Goal: Check status: Check status

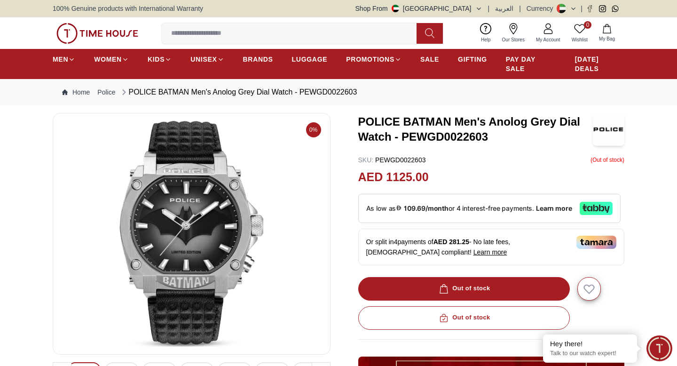
click at [550, 29] on icon at bounding box center [548, 28] width 11 height 11
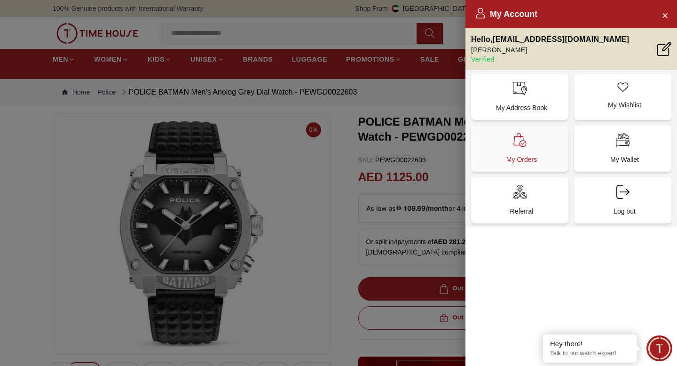
click at [522, 140] on icon at bounding box center [520, 140] width 14 height 14
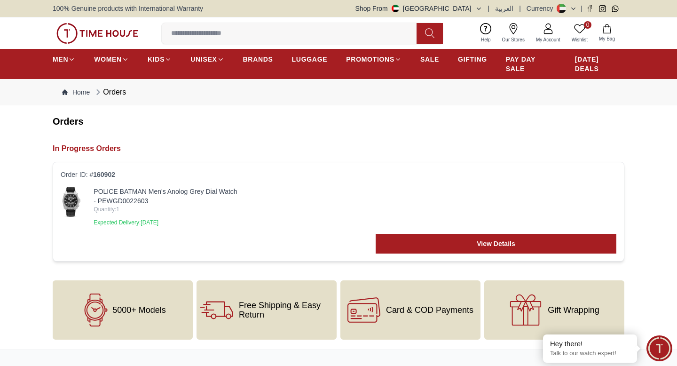
scroll to position [263, 0]
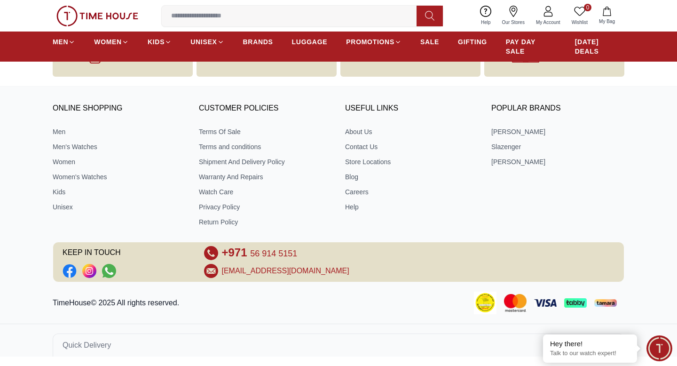
click at [438, 82] on body "100% Genuine products with International Warranty Shop From [GEOGRAPHIC_DATA] |…" at bounding box center [338, 46] width 677 height 619
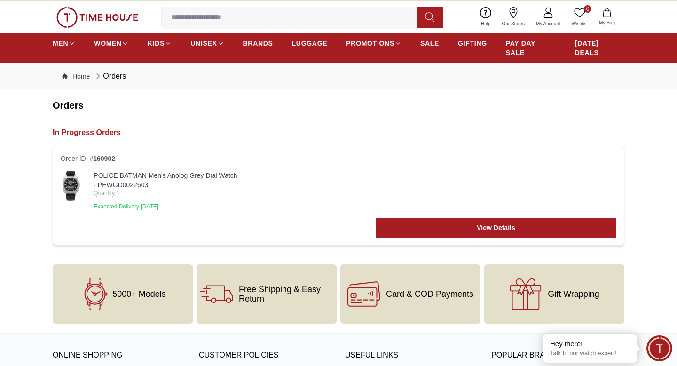
scroll to position [0, 0]
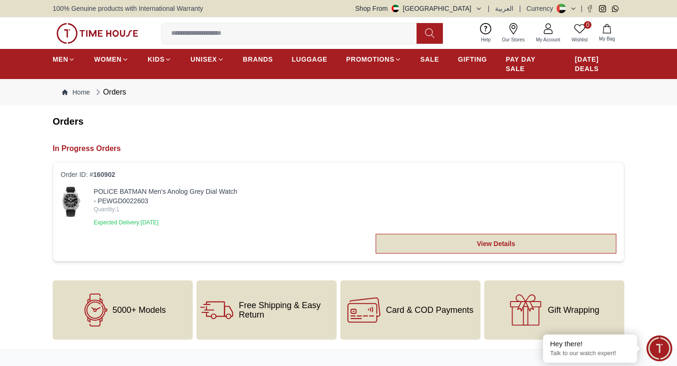
click at [400, 247] on link "View Details" at bounding box center [496, 244] width 241 height 20
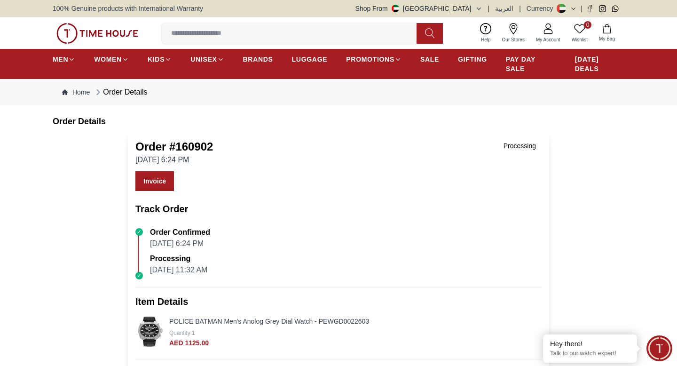
click at [547, 31] on icon at bounding box center [548, 28] width 11 height 11
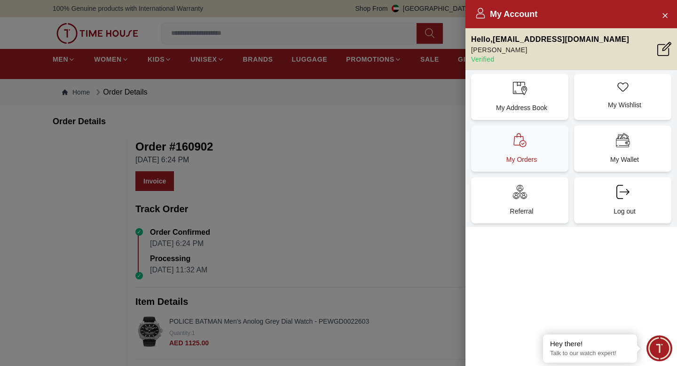
click at [520, 153] on div "My Orders" at bounding box center [519, 149] width 97 height 46
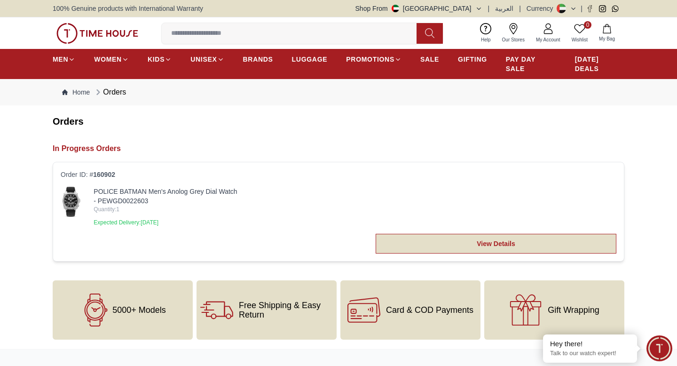
click at [478, 247] on link "View Details" at bounding box center [496, 244] width 241 height 20
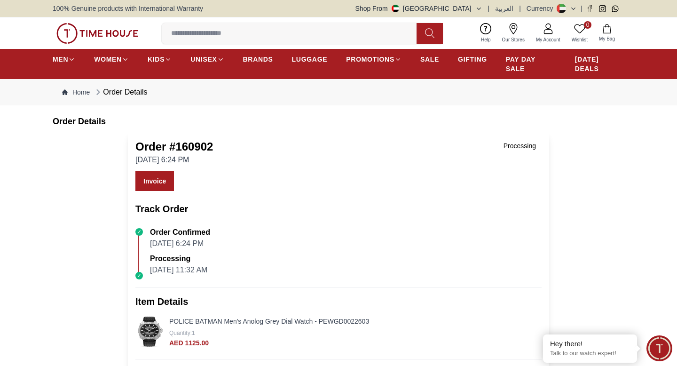
click at [144, 273] on div "Processing [DATE] 11:32 AM" at bounding box center [342, 262] width 399 height 26
drag, startPoint x: 153, startPoint y: 247, endPoint x: 200, endPoint y: 269, distance: 51.8
click at [200, 269] on div "Order Confirmed [DATE] 6:24 PM Processing [DATE] 11:32 AM" at bounding box center [338, 249] width 406 height 53
click at [372, 158] on div "Order # 160902 [DATE] 6:24 PM Processing" at bounding box center [338, 152] width 406 height 26
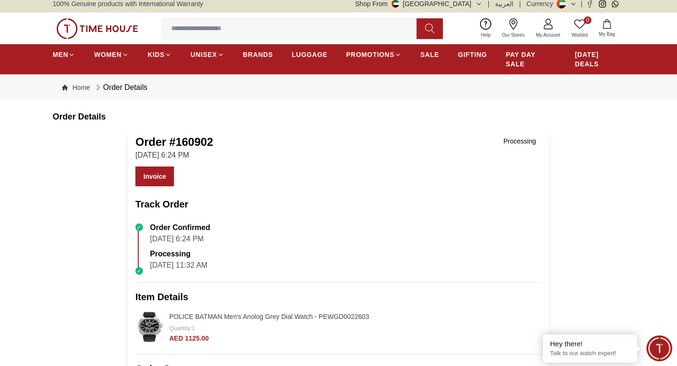
click at [126, 90] on div "Order Details" at bounding box center [121, 87] width 54 height 11
click at [74, 82] on ol "Home Order Details" at bounding box center [105, 87] width 86 height 11
click at [79, 87] on link "Home" at bounding box center [76, 87] width 28 height 9
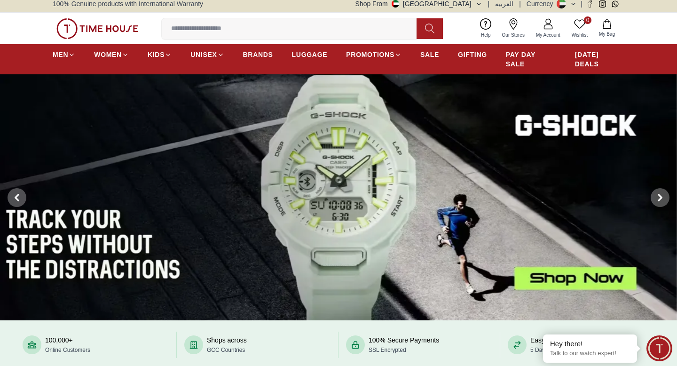
click at [551, 27] on icon at bounding box center [548, 23] width 11 height 11
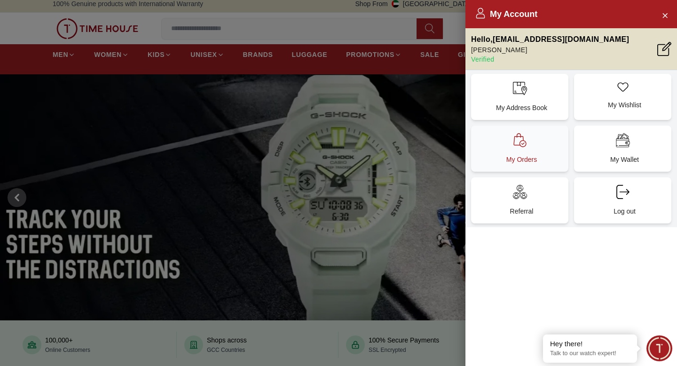
click at [522, 139] on icon at bounding box center [520, 140] width 14 height 14
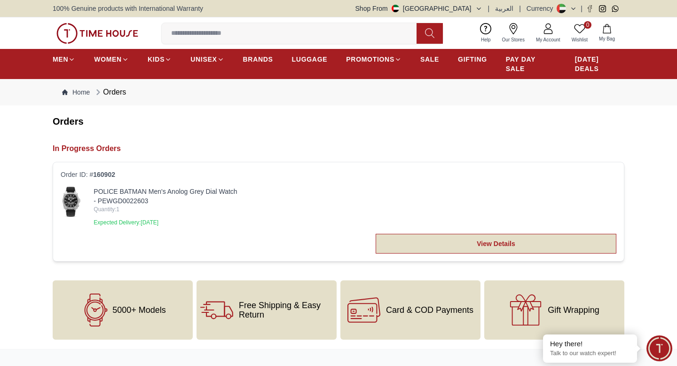
click at [496, 242] on link "View Details" at bounding box center [496, 244] width 241 height 20
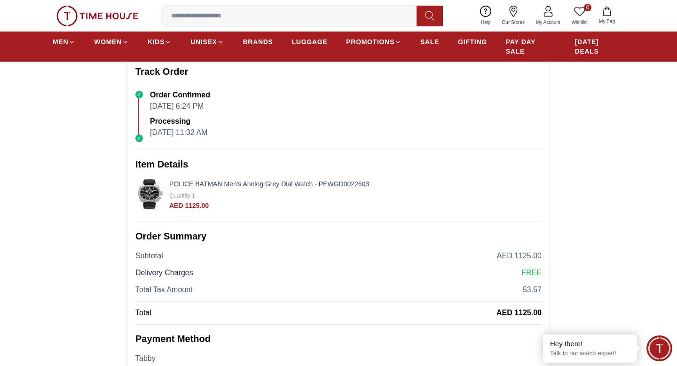
scroll to position [141, 0]
